Goal: Navigation & Orientation: Find specific page/section

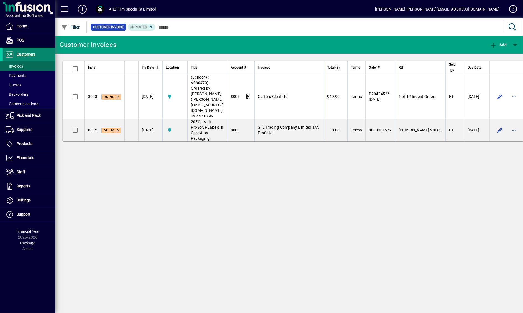
click at [21, 55] on span "Customers" at bounding box center [26, 54] width 19 height 4
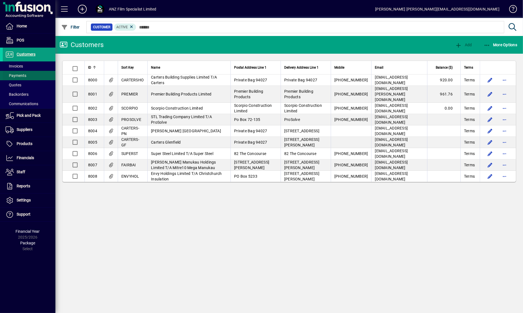
click at [16, 69] on span at bounding box center [29, 75] width 53 height 13
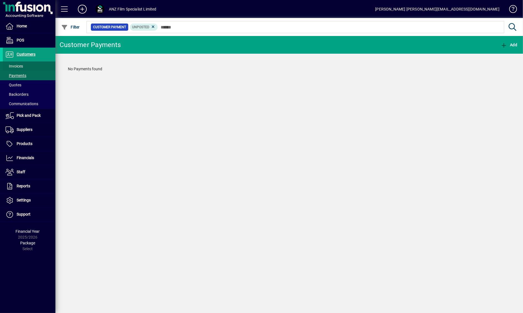
click at [18, 67] on span "Invoices" at bounding box center [14, 66] width 17 height 4
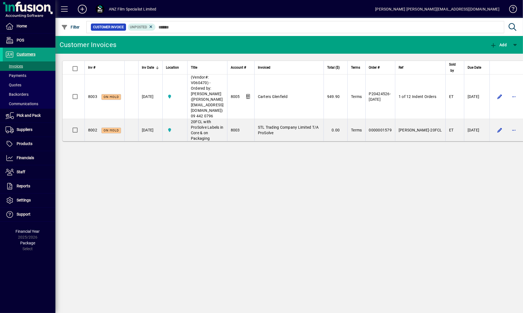
click at [352, 184] on div "Customer Invoices Add Inv # Inv Date Location Title Account # Invoiced Total ($…" at bounding box center [288, 174] width 467 height 277
drag, startPoint x: 131, startPoint y: 166, endPoint x: 135, endPoint y: 169, distance: 4.5
click at [132, 166] on div "Customer Invoices Add Inv # Inv Date Location Title Account # Invoiced Total ($…" at bounding box center [288, 174] width 467 height 277
drag, startPoint x: 154, startPoint y: 167, endPoint x: 111, endPoint y: 156, distance: 44.2
click at [151, 166] on div "Customer Invoices Add Inv # Inv Date Location Title Account # Invoiced Total ($…" at bounding box center [288, 174] width 467 height 277
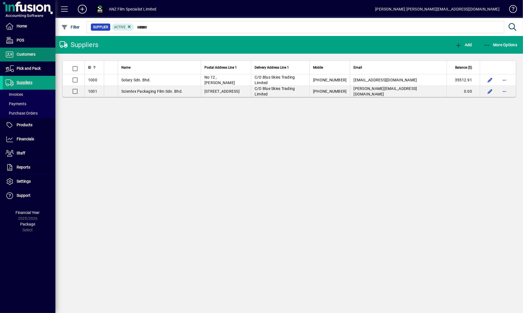
drag, startPoint x: 33, startPoint y: 54, endPoint x: 50, endPoint y: 71, distance: 23.5
click at [33, 54] on span "Customers" at bounding box center [26, 54] width 19 height 4
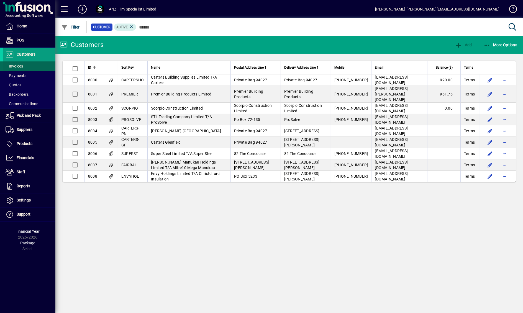
click at [25, 67] on span at bounding box center [29, 66] width 53 height 13
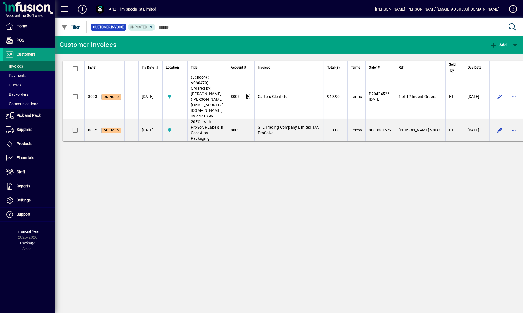
click at [247, 177] on div "Customer Invoices Add Inv # Inv Date Location Title Account # Invoiced Total ($…" at bounding box center [288, 174] width 467 height 277
